Goal: Information Seeking & Learning: Learn about a topic

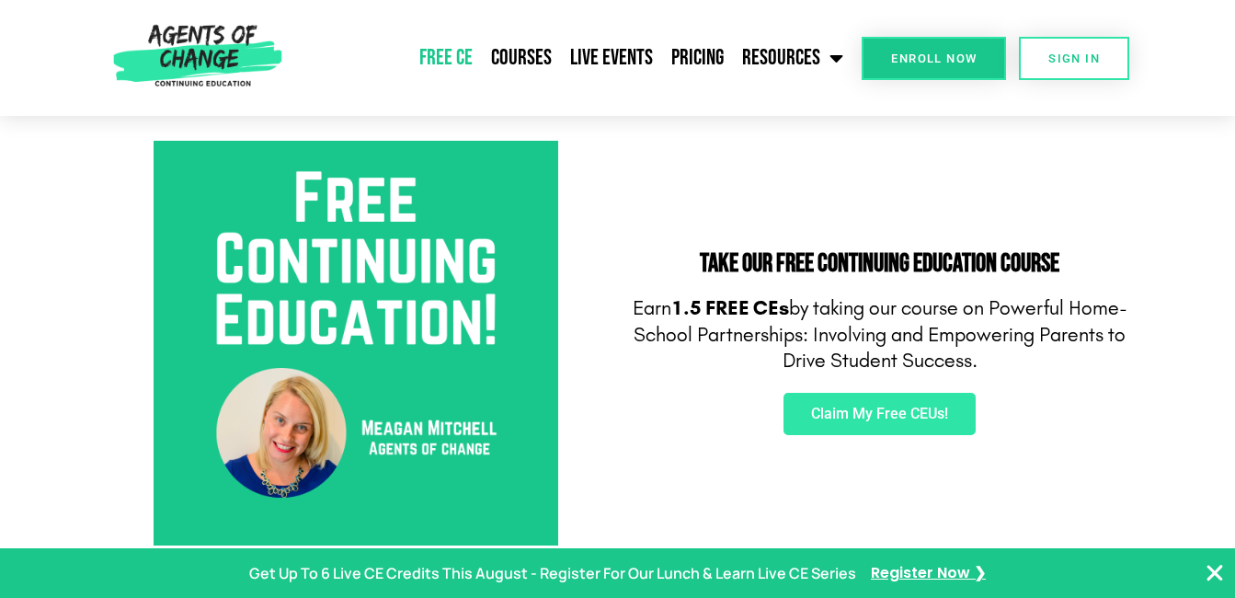
scroll to position [644, 0]
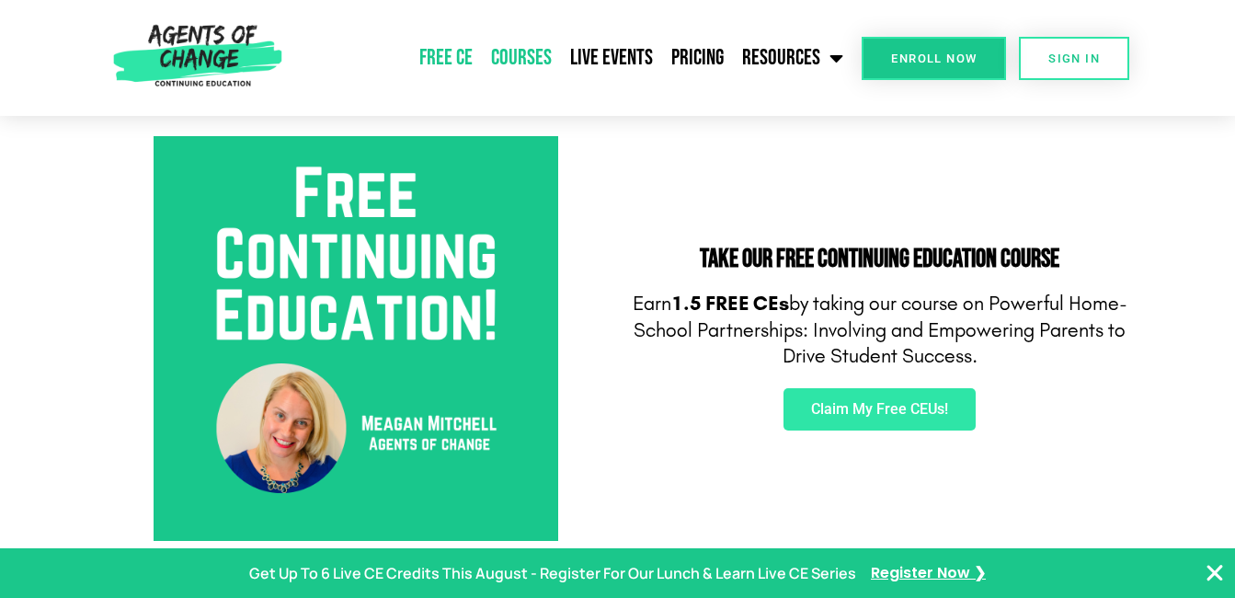
click at [516, 56] on link "Courses" at bounding box center [521, 58] width 79 height 46
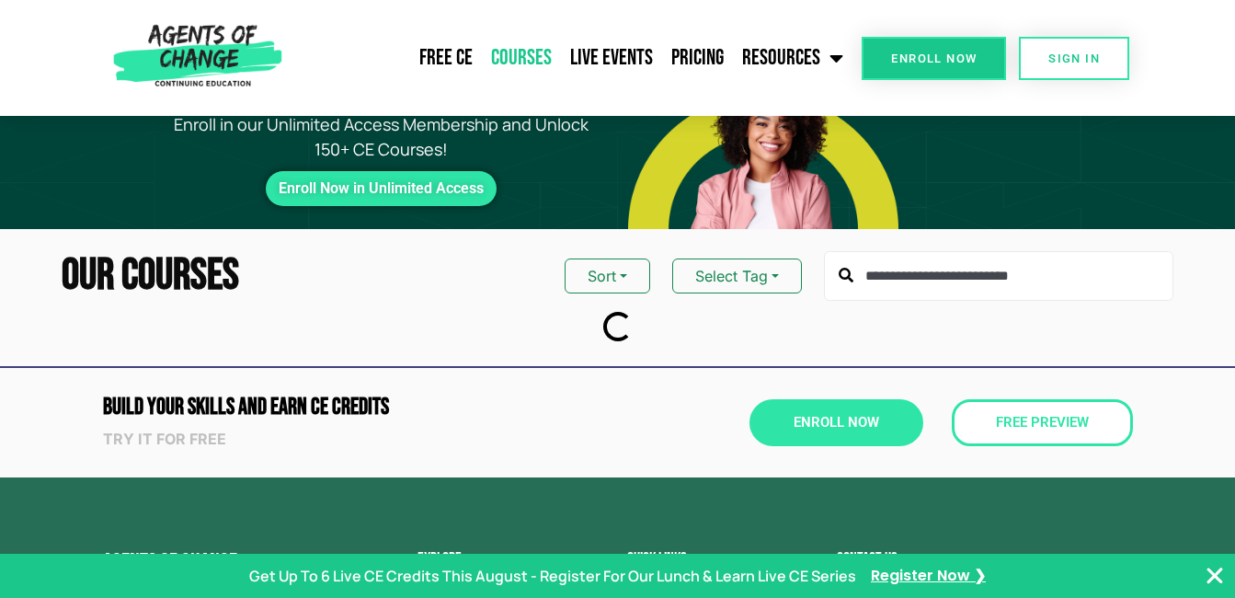
scroll to position [184, 0]
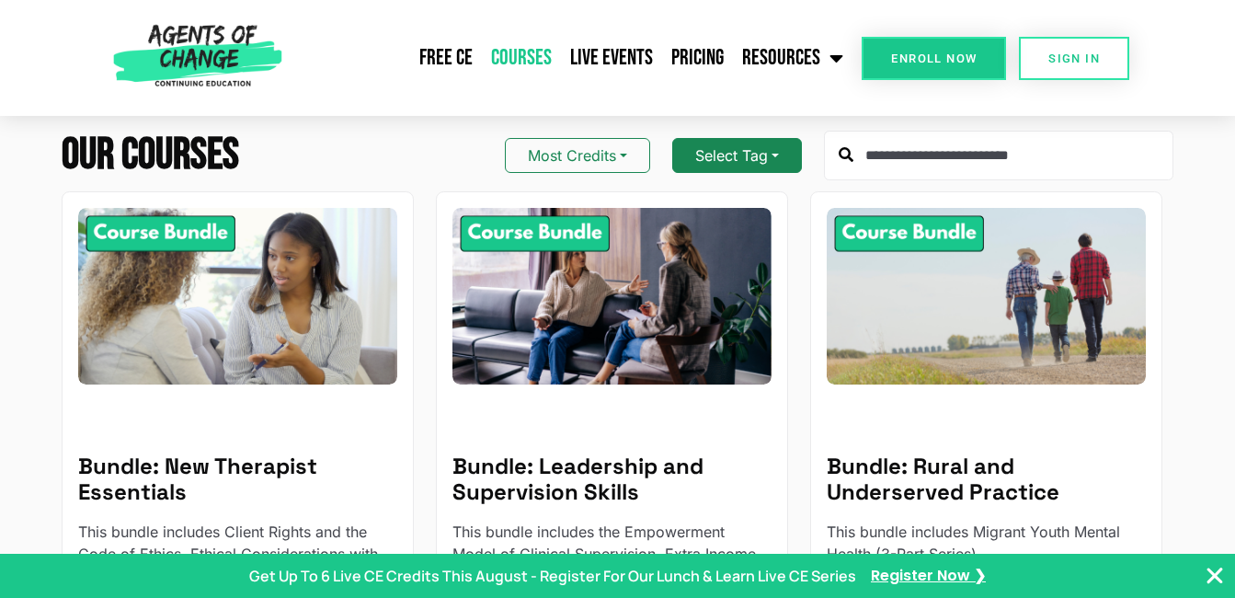
click at [793, 159] on button "Select Tag" at bounding box center [737, 155] width 130 height 35
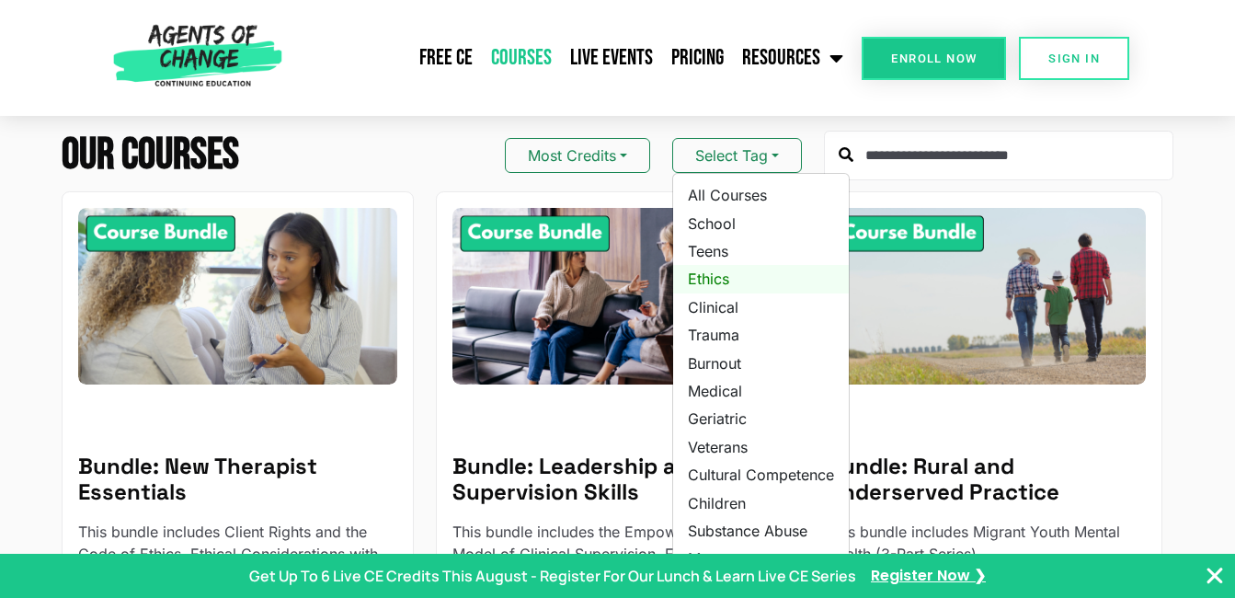
click at [723, 281] on link "Ethics" at bounding box center [761, 279] width 176 height 28
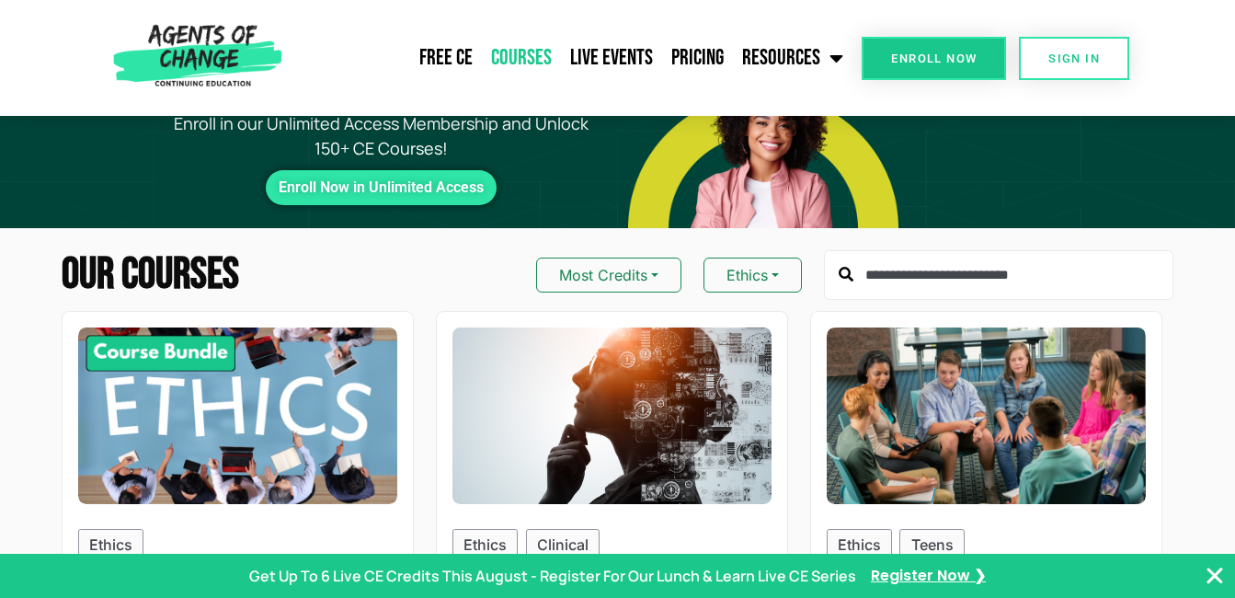
scroll to position [184, 0]
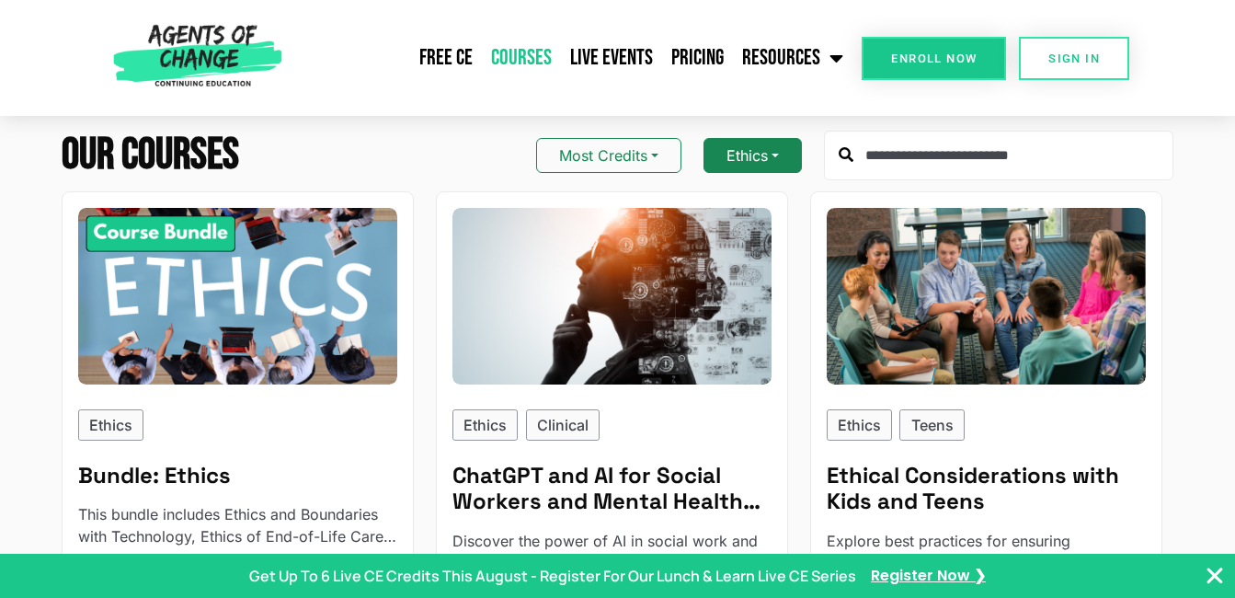
click at [763, 165] on button "Ethics" at bounding box center [753, 155] width 98 height 35
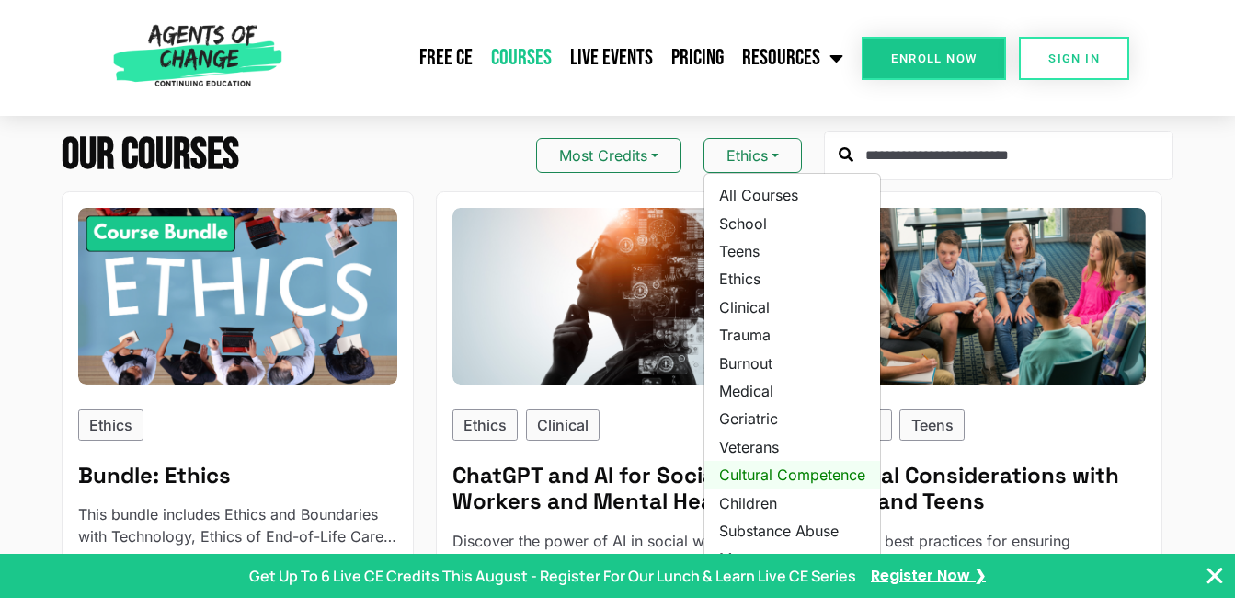
click at [781, 476] on link "Cultural Competence" at bounding box center [793, 475] width 176 height 28
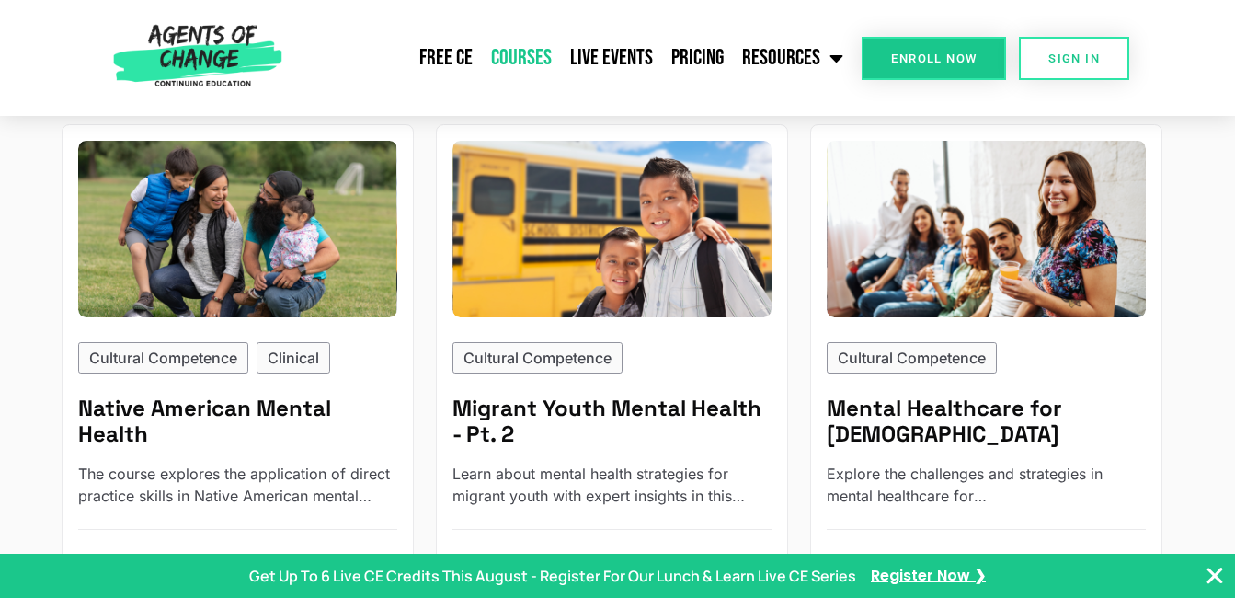
scroll to position [828, 0]
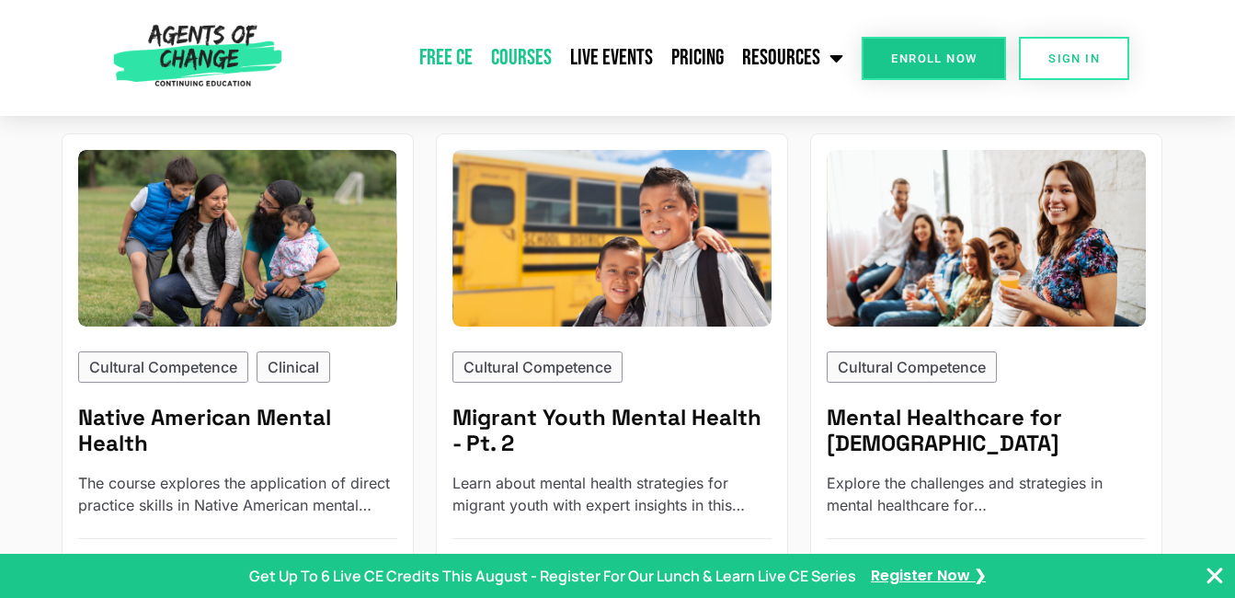
click at [441, 56] on link "Free CE" at bounding box center [446, 58] width 72 height 46
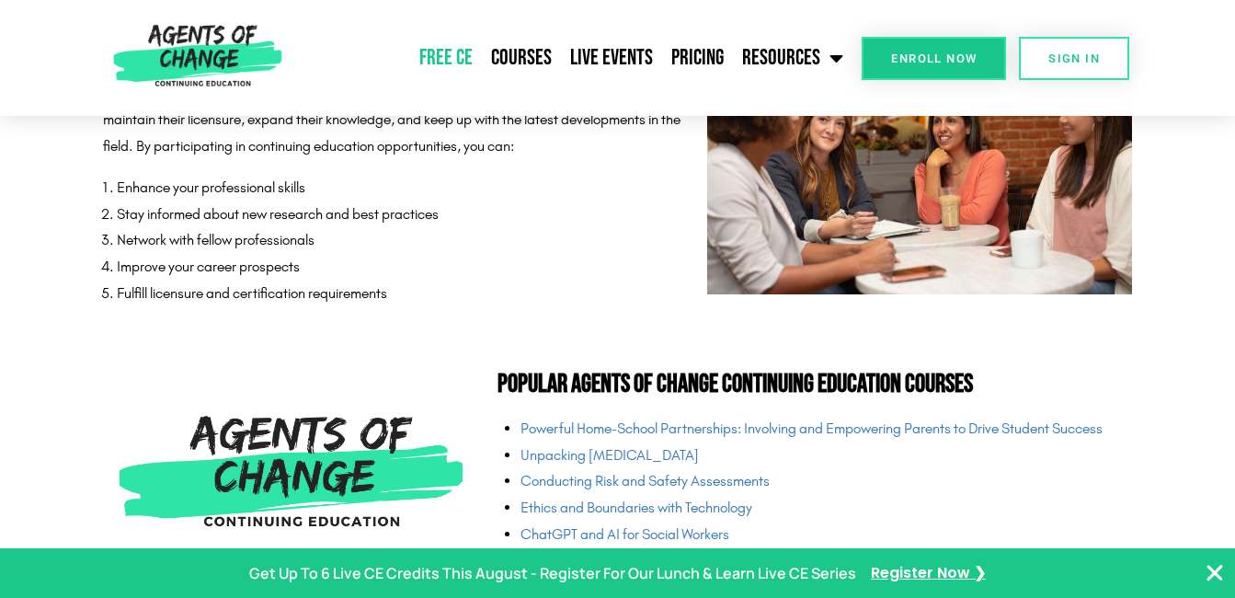
scroll to position [4139, 0]
